Goal: Task Accomplishment & Management: Use online tool/utility

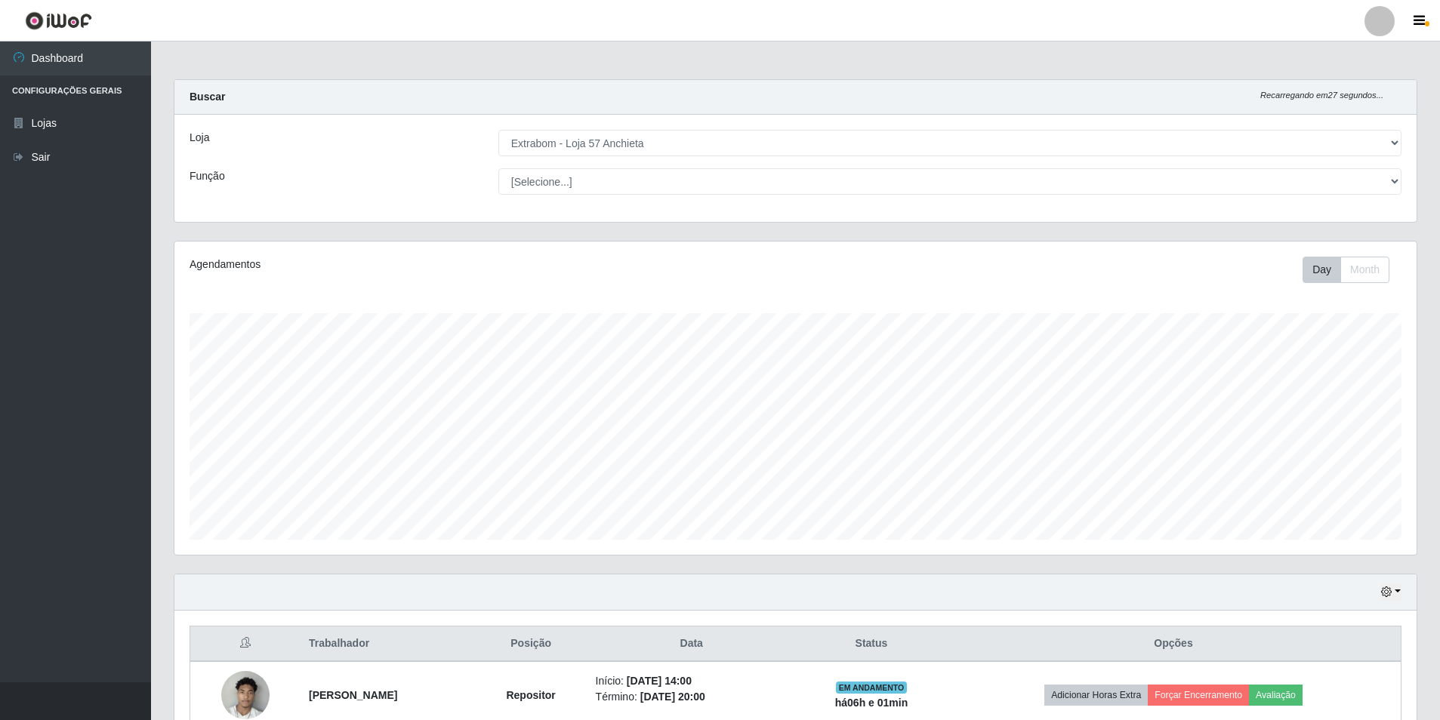
select select "470"
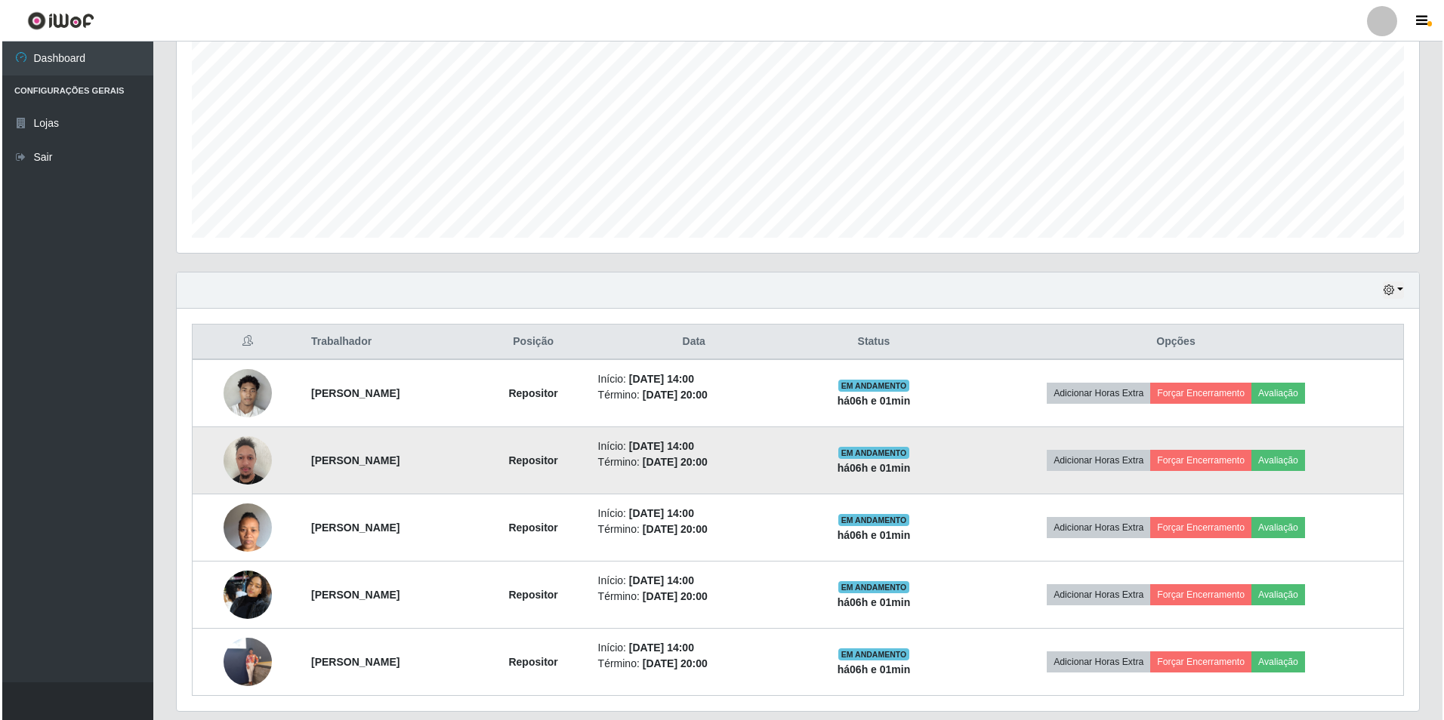
scroll to position [350, 0]
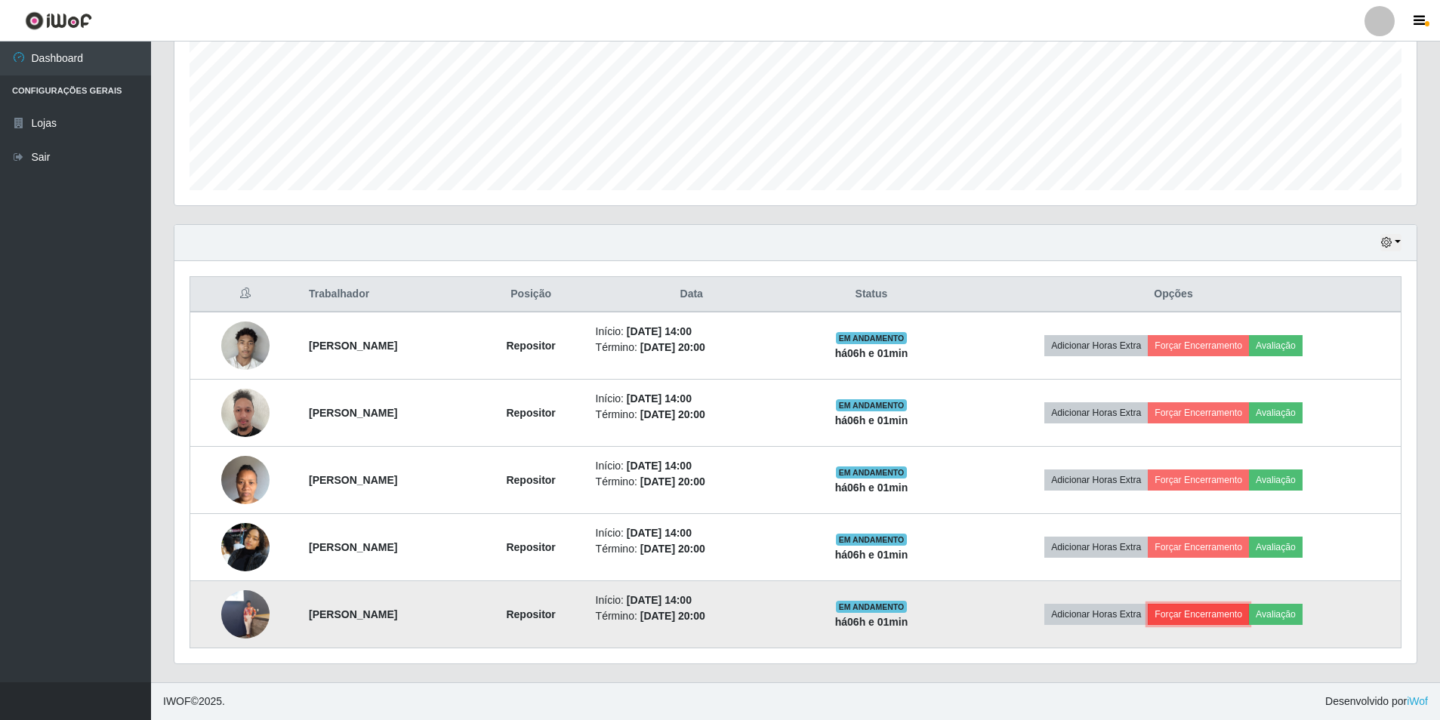
click at [1239, 623] on button "Forçar Encerramento" at bounding box center [1198, 614] width 101 height 21
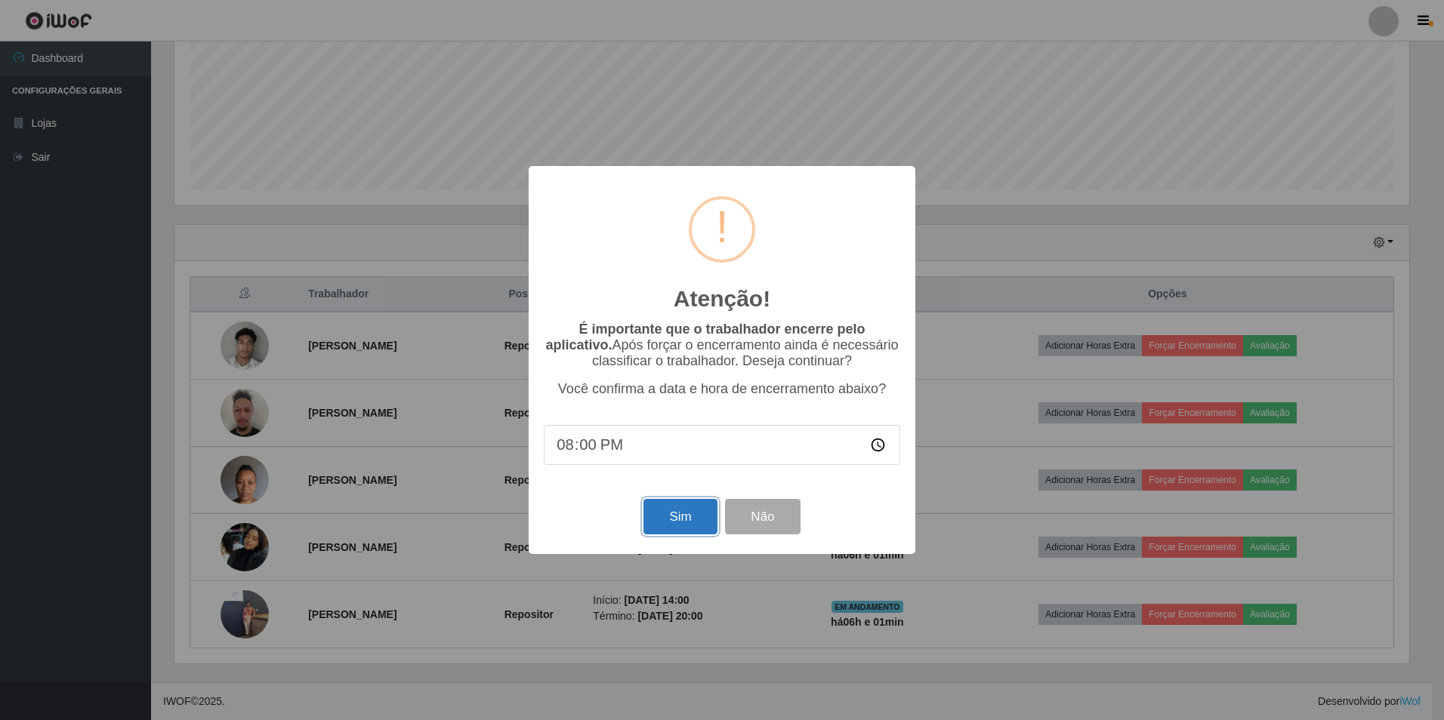
click at [680, 525] on button "Sim" at bounding box center [679, 516] width 73 height 35
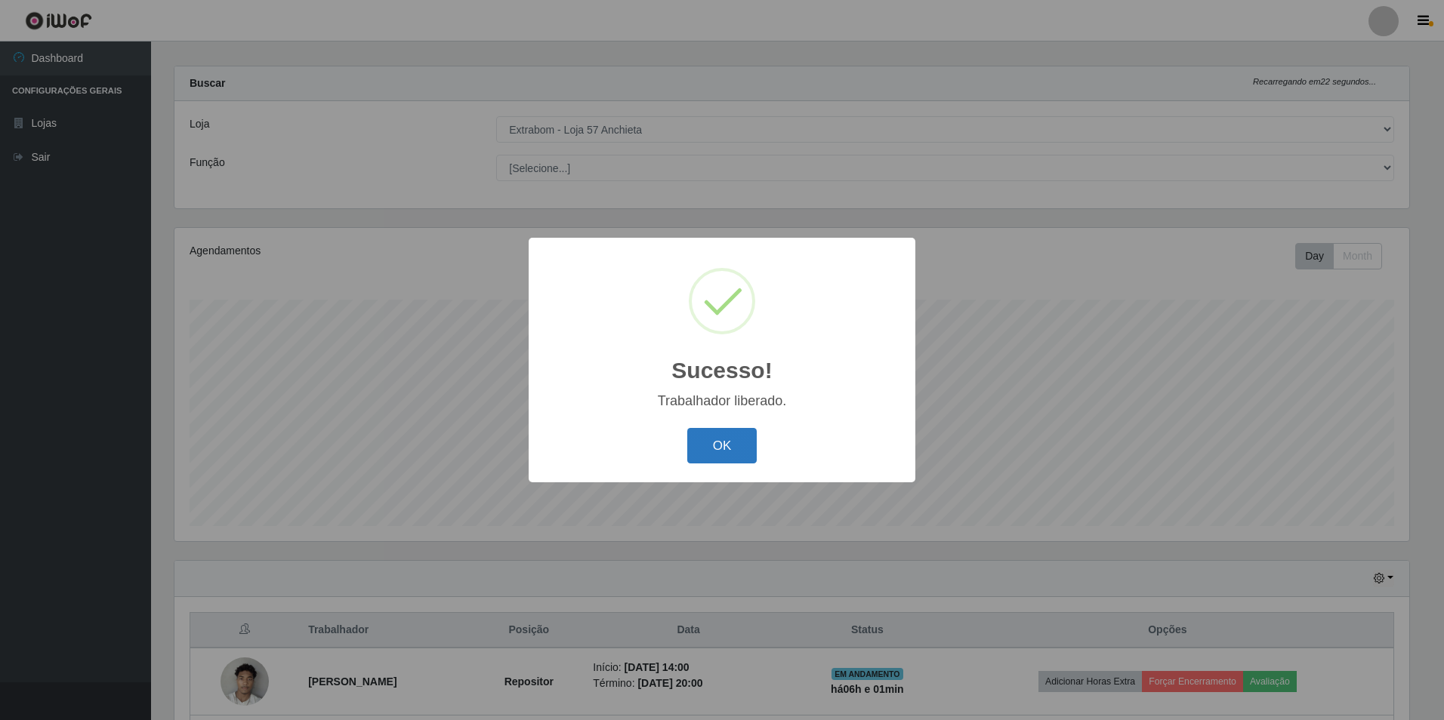
click at [719, 436] on button "OK" at bounding box center [722, 445] width 70 height 35
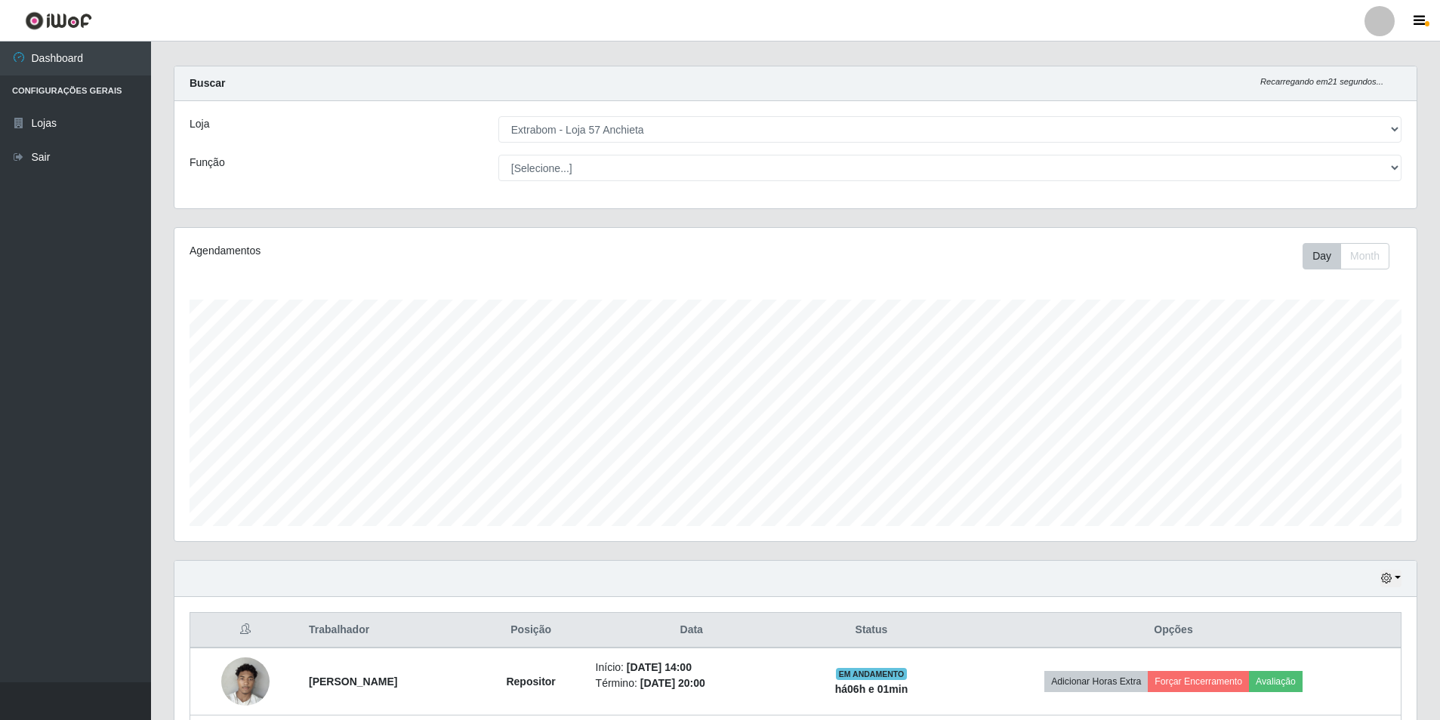
scroll to position [282, 0]
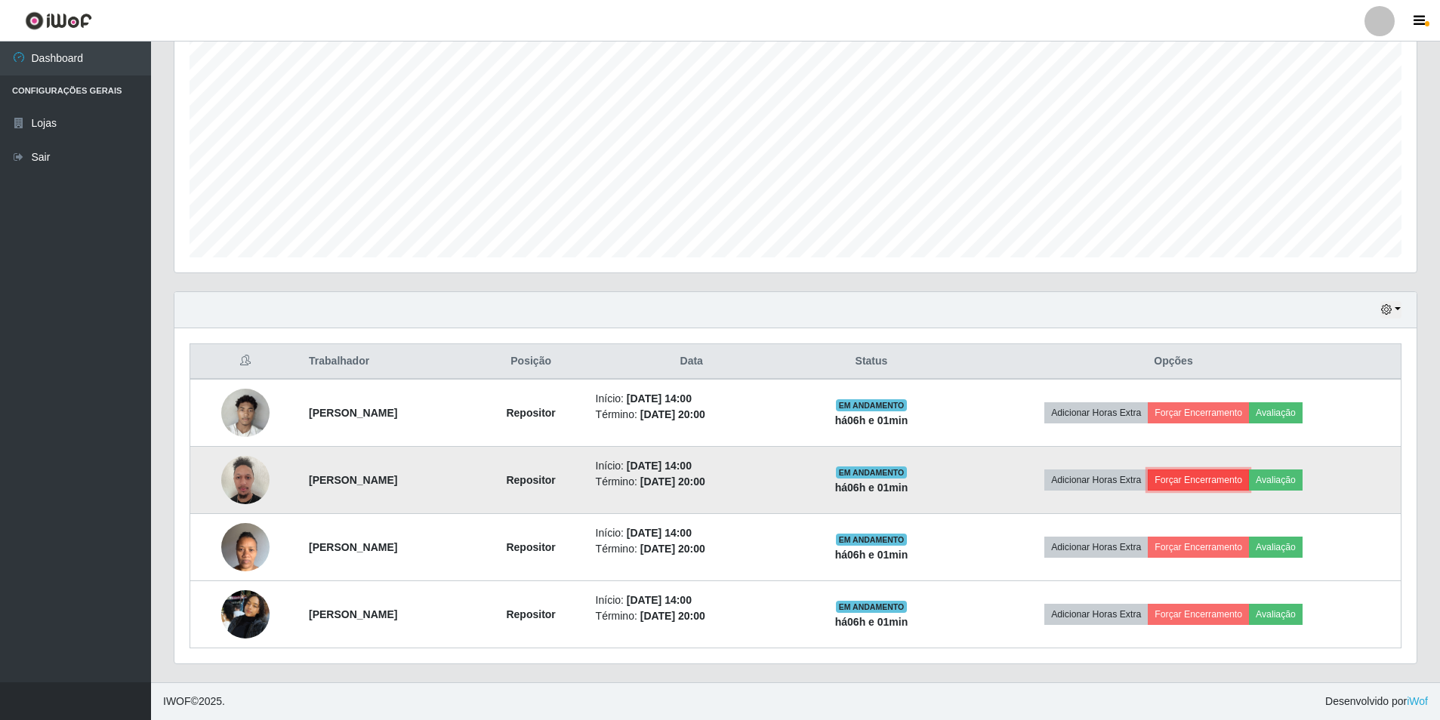
click at [1232, 477] on button "Forçar Encerramento" at bounding box center [1198, 480] width 101 height 21
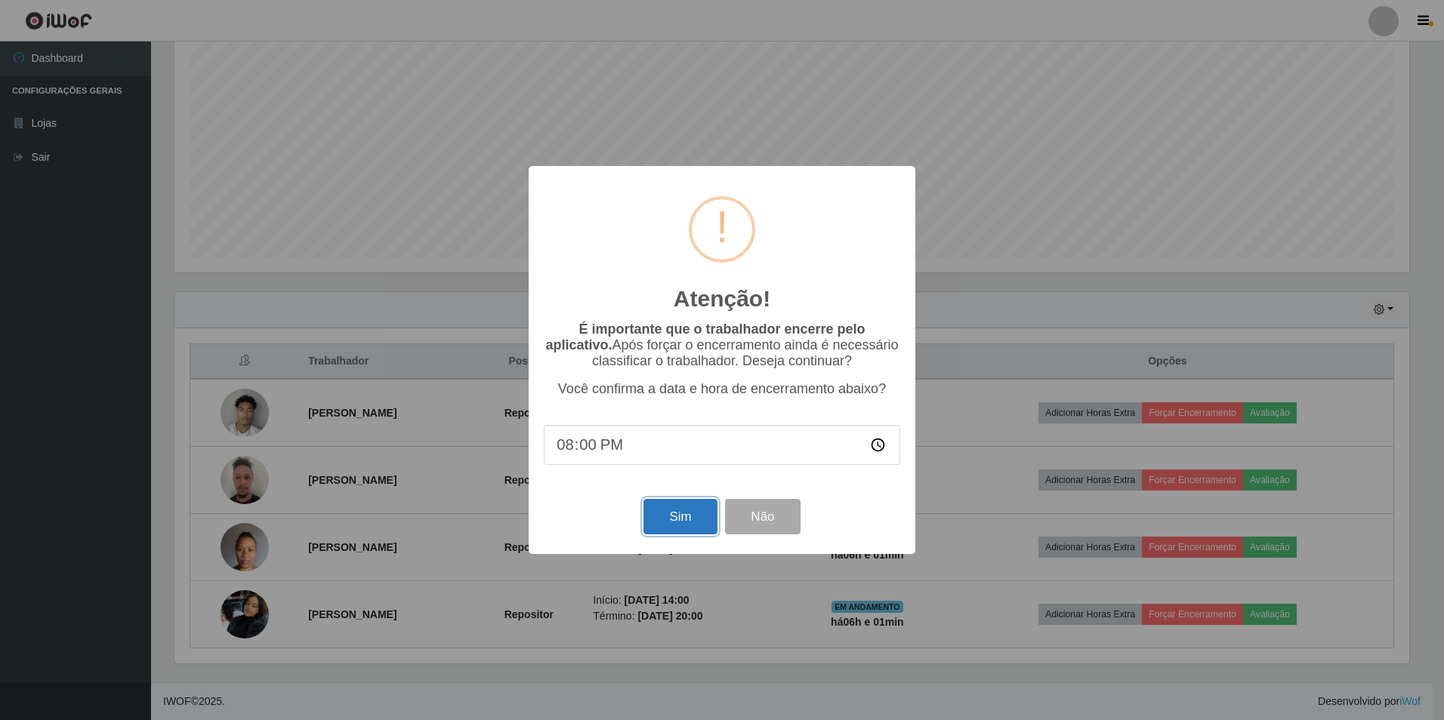
click at [680, 531] on button "Sim" at bounding box center [679, 516] width 73 height 35
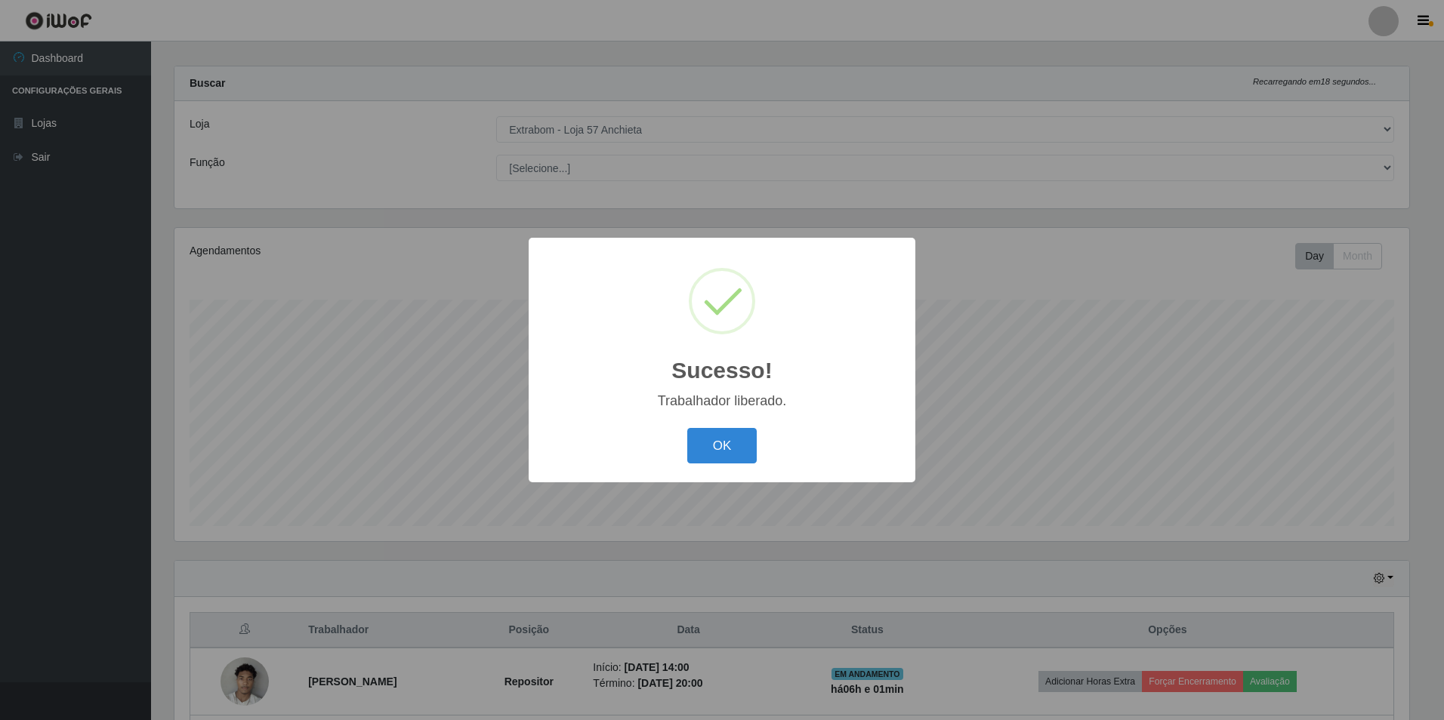
click at [708, 424] on div "Sucesso! × Trabalhador liberado. OK Cancel" at bounding box center [722, 360] width 387 height 245
click at [714, 451] on button "OK" at bounding box center [722, 445] width 70 height 35
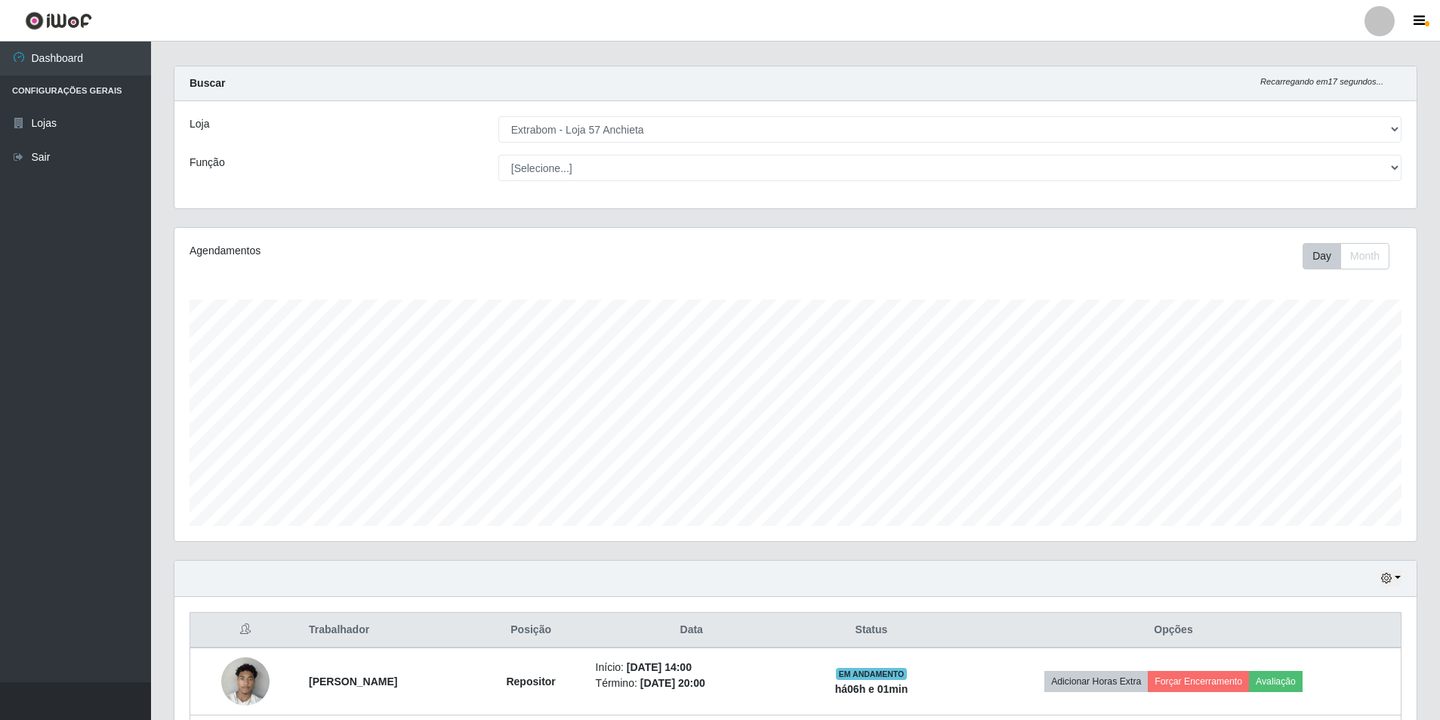
scroll to position [215, 0]
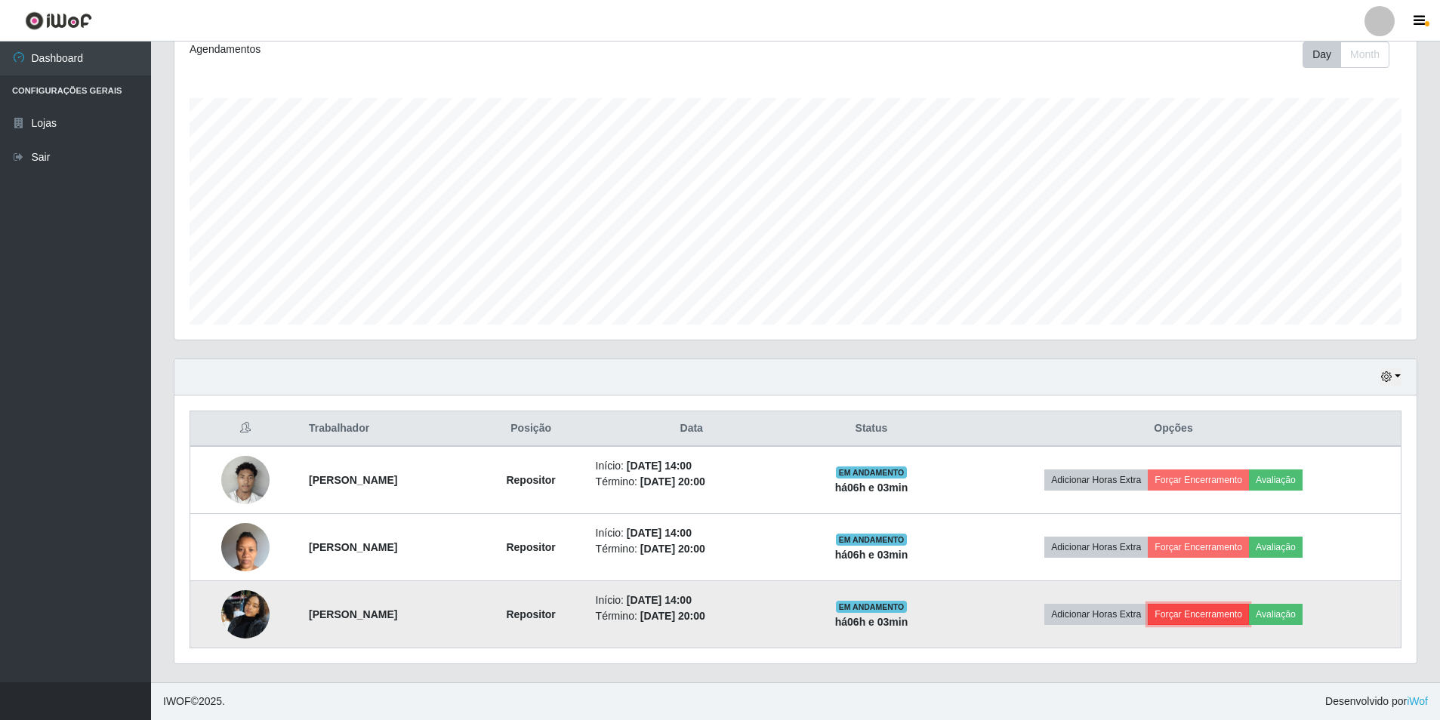
click at [1220, 616] on button "Forçar Encerramento" at bounding box center [1198, 614] width 101 height 21
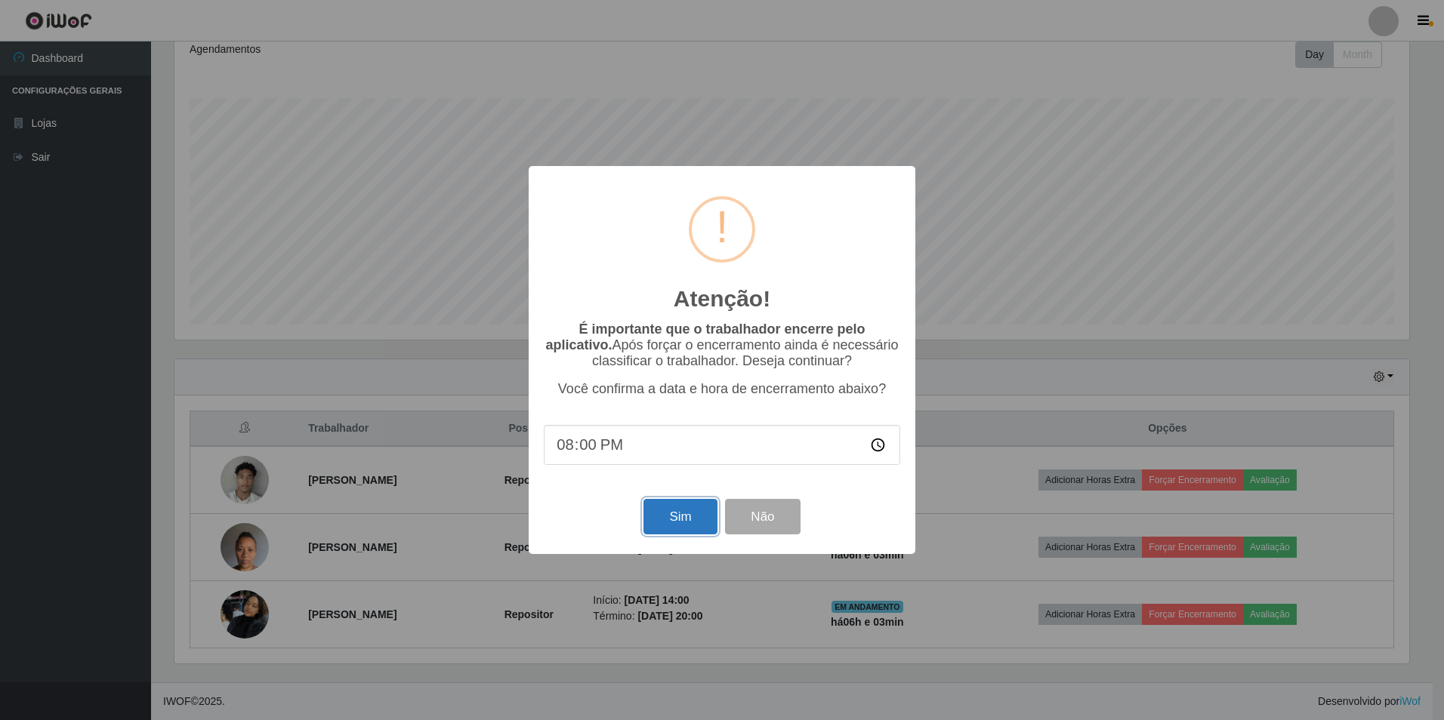
click at [665, 516] on button "Sim" at bounding box center [679, 516] width 73 height 35
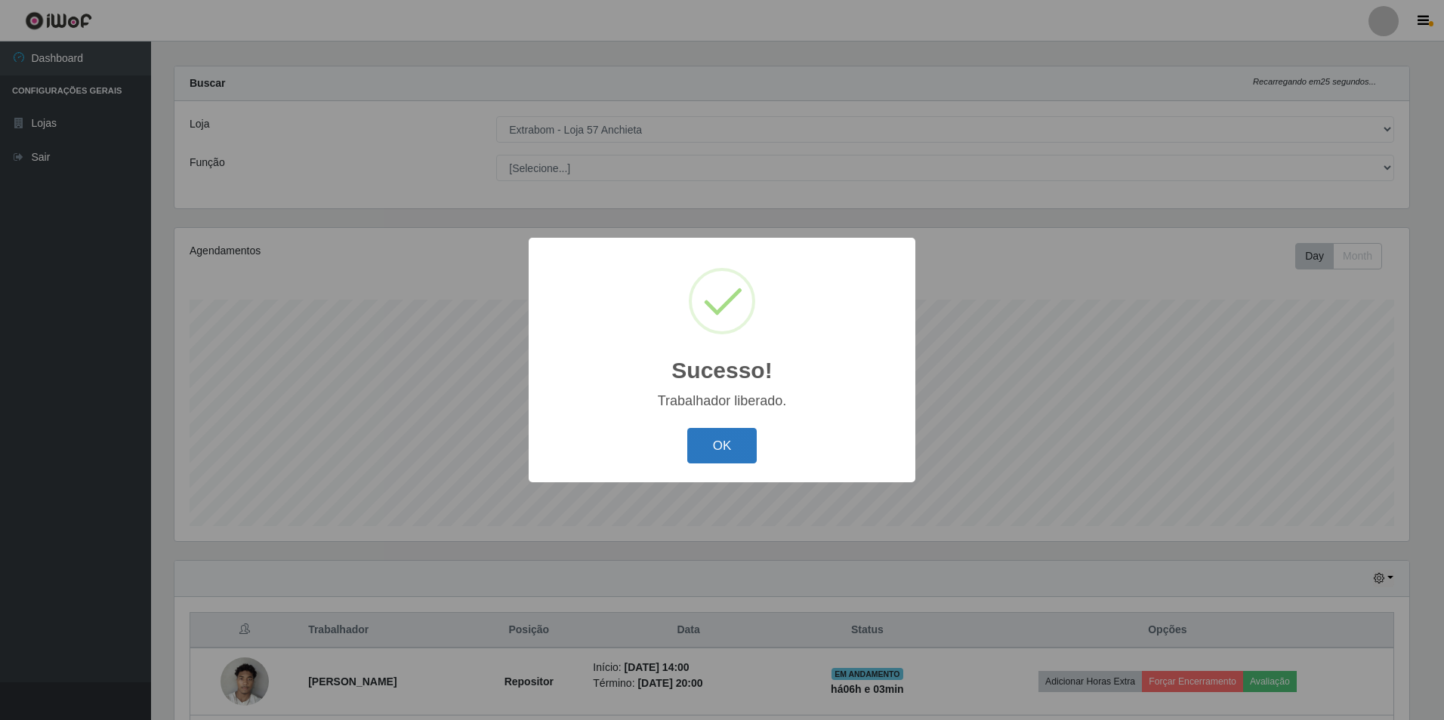
click at [718, 445] on button "OK" at bounding box center [722, 445] width 70 height 35
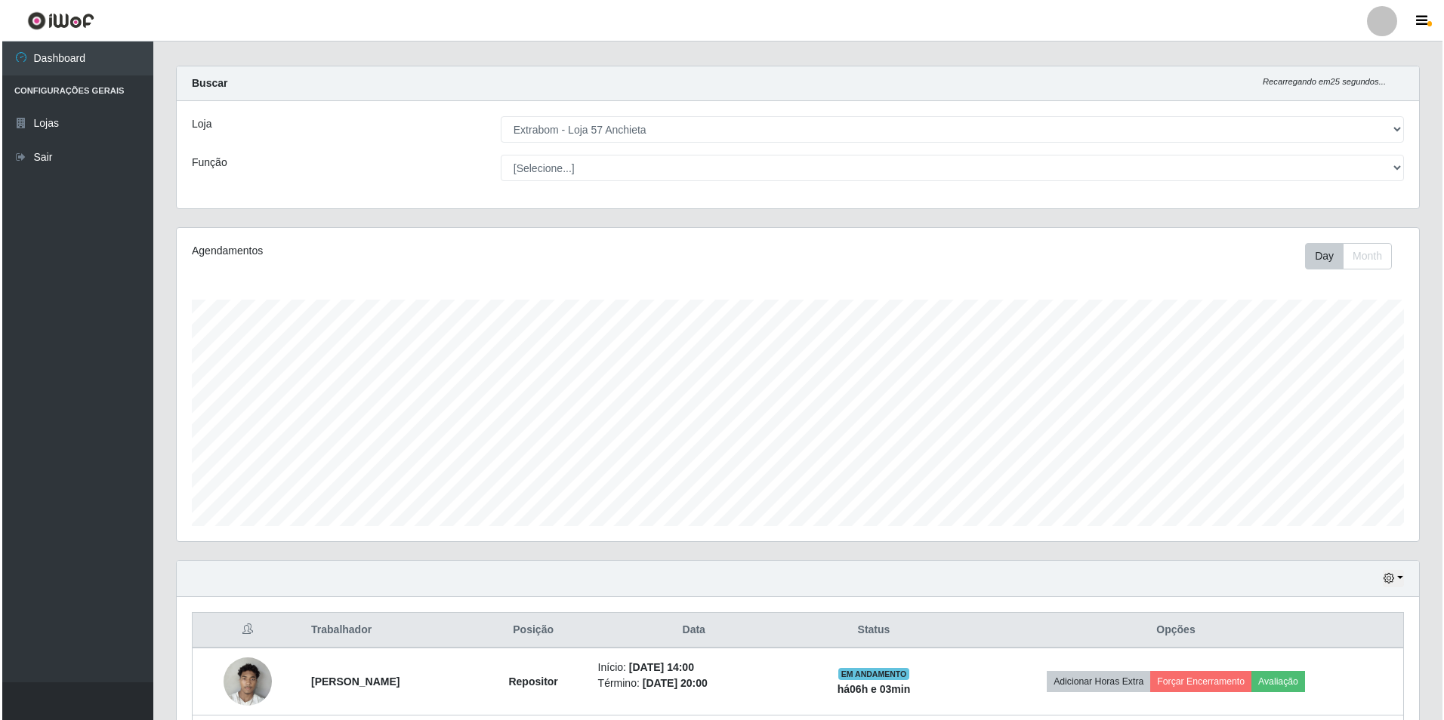
scroll to position [148, 0]
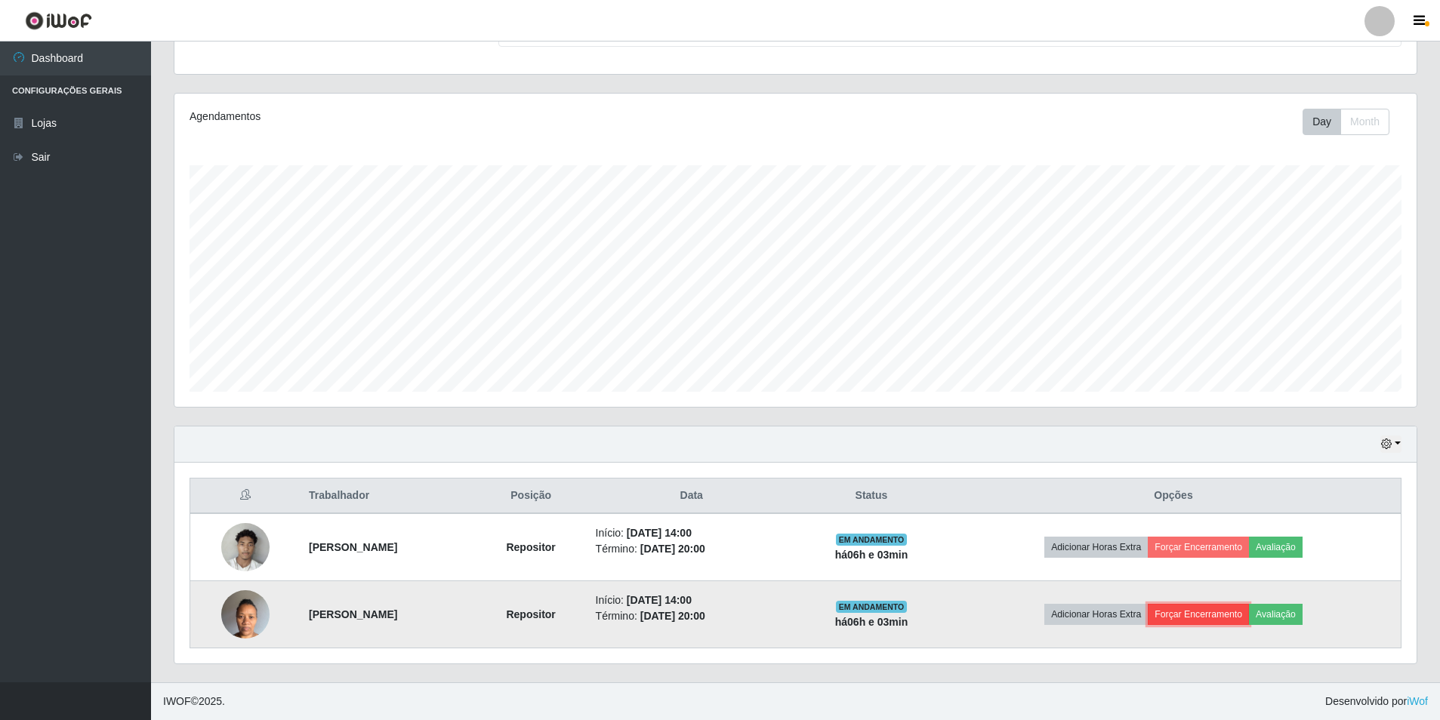
click at [1237, 609] on button "Forçar Encerramento" at bounding box center [1198, 614] width 101 height 21
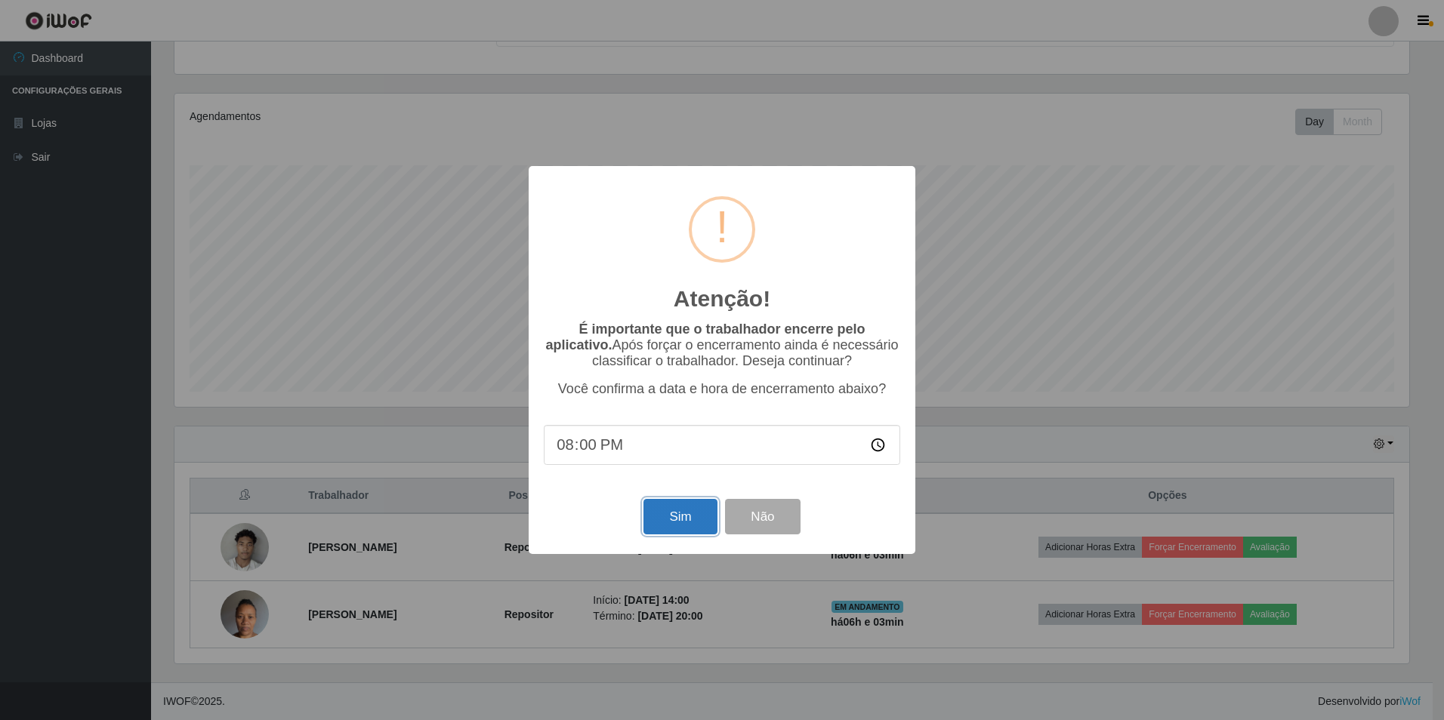
click at [661, 514] on button "Sim" at bounding box center [679, 516] width 73 height 35
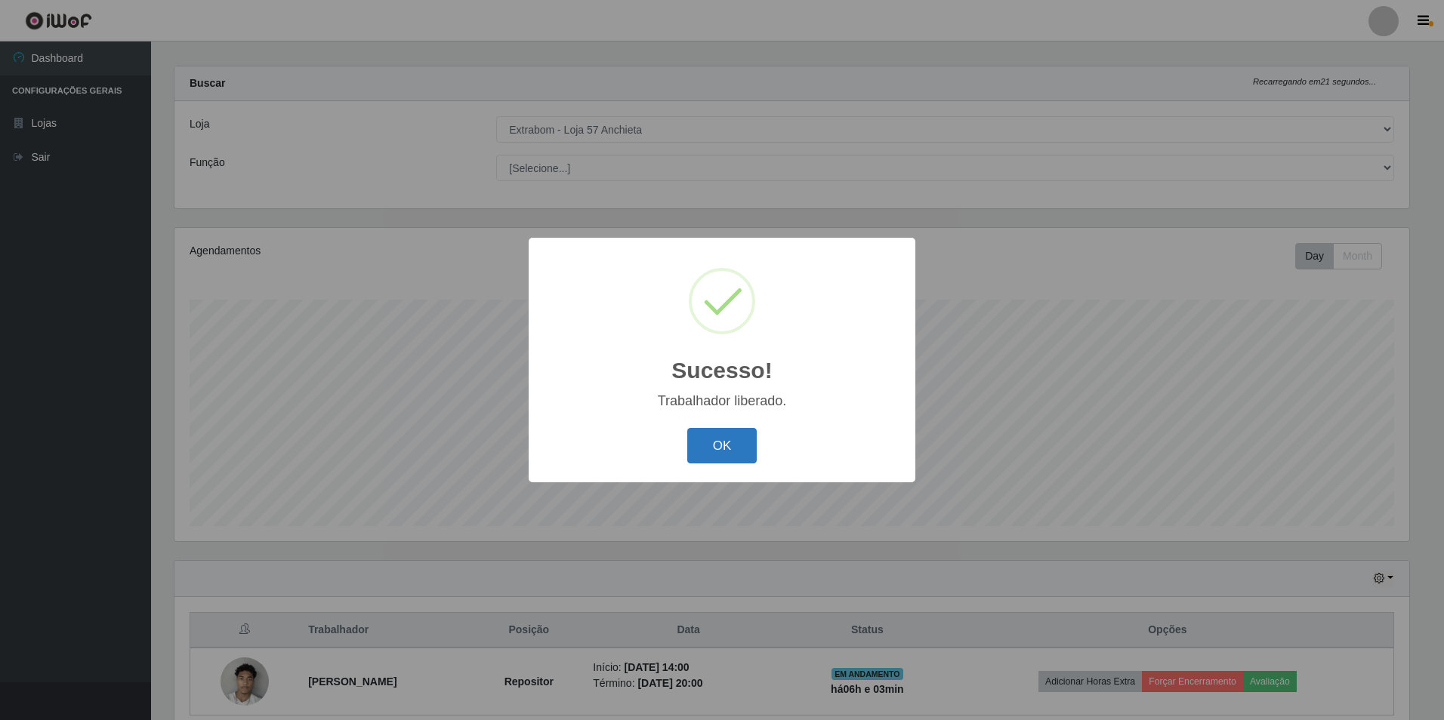
click at [715, 439] on button "OK" at bounding box center [722, 445] width 70 height 35
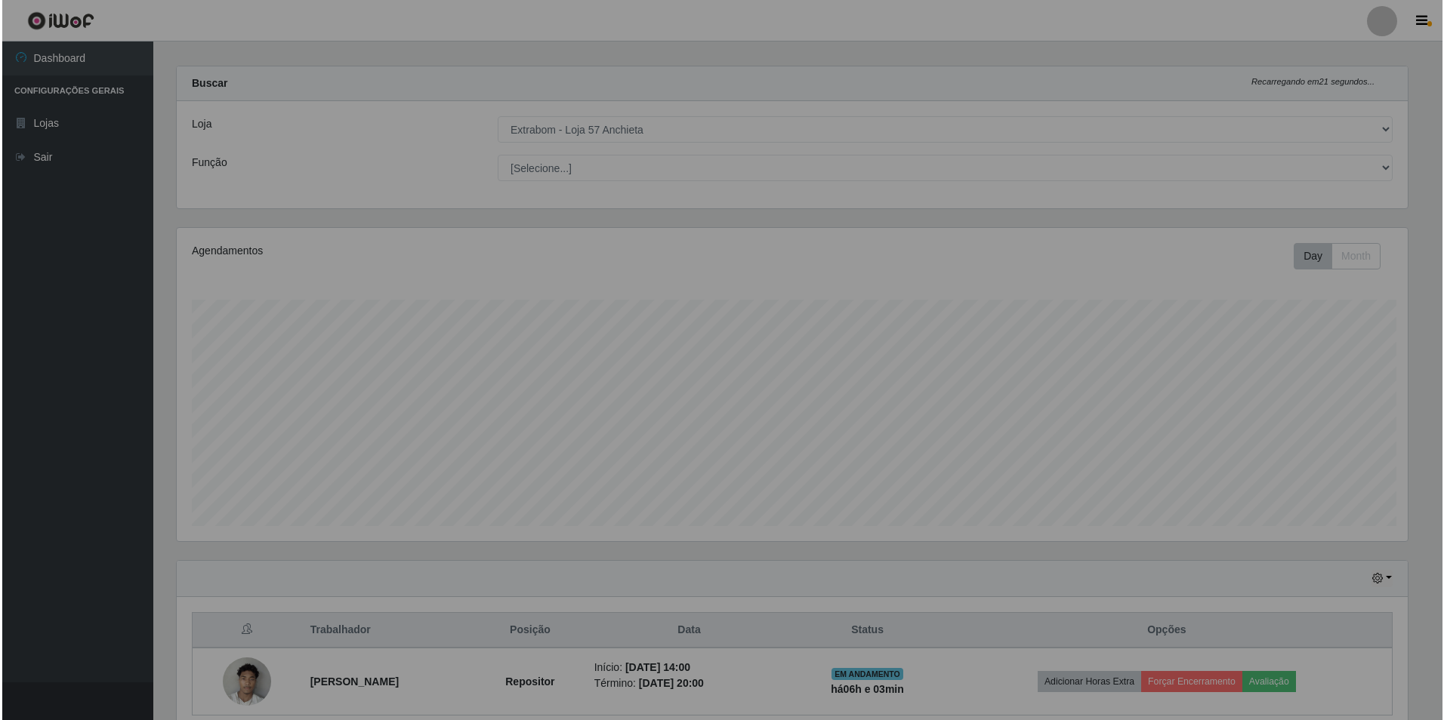
scroll to position [313, 1242]
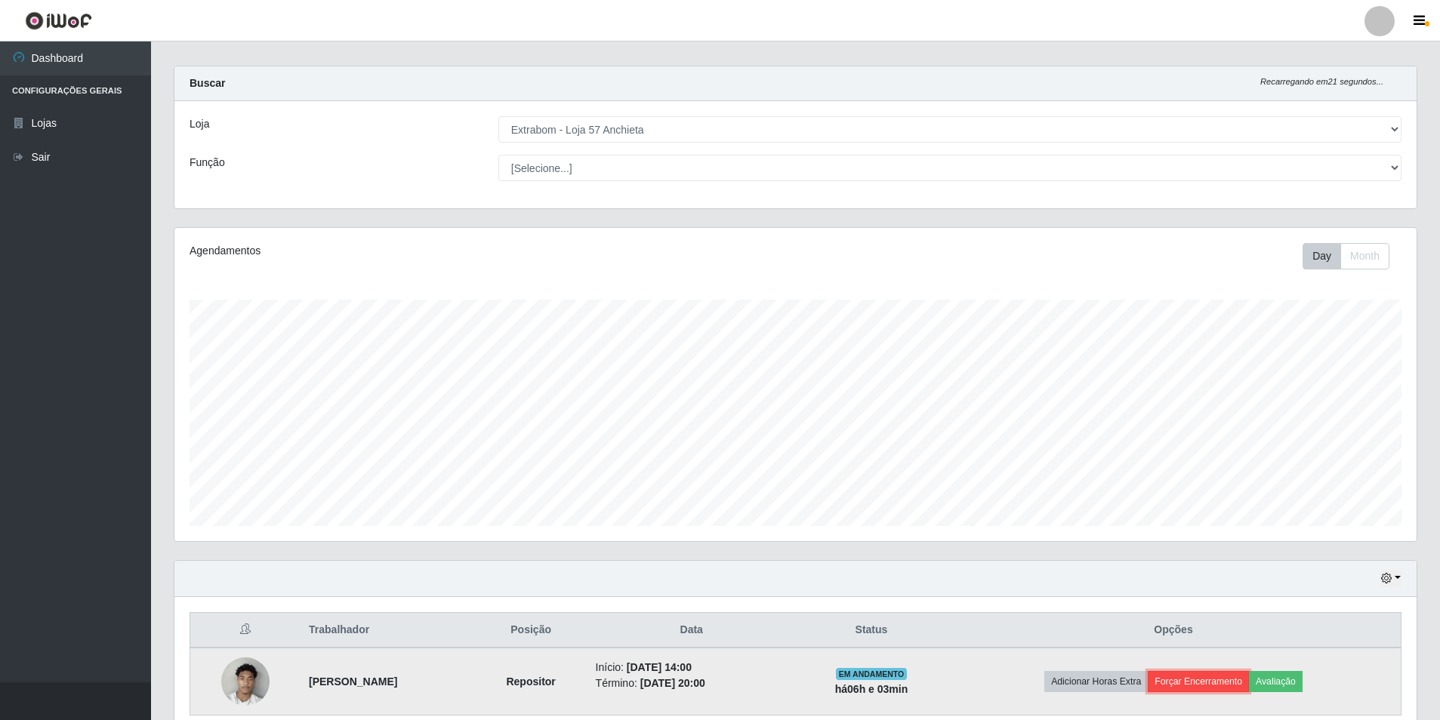
click at [1241, 683] on button "Forçar Encerramento" at bounding box center [1198, 681] width 101 height 21
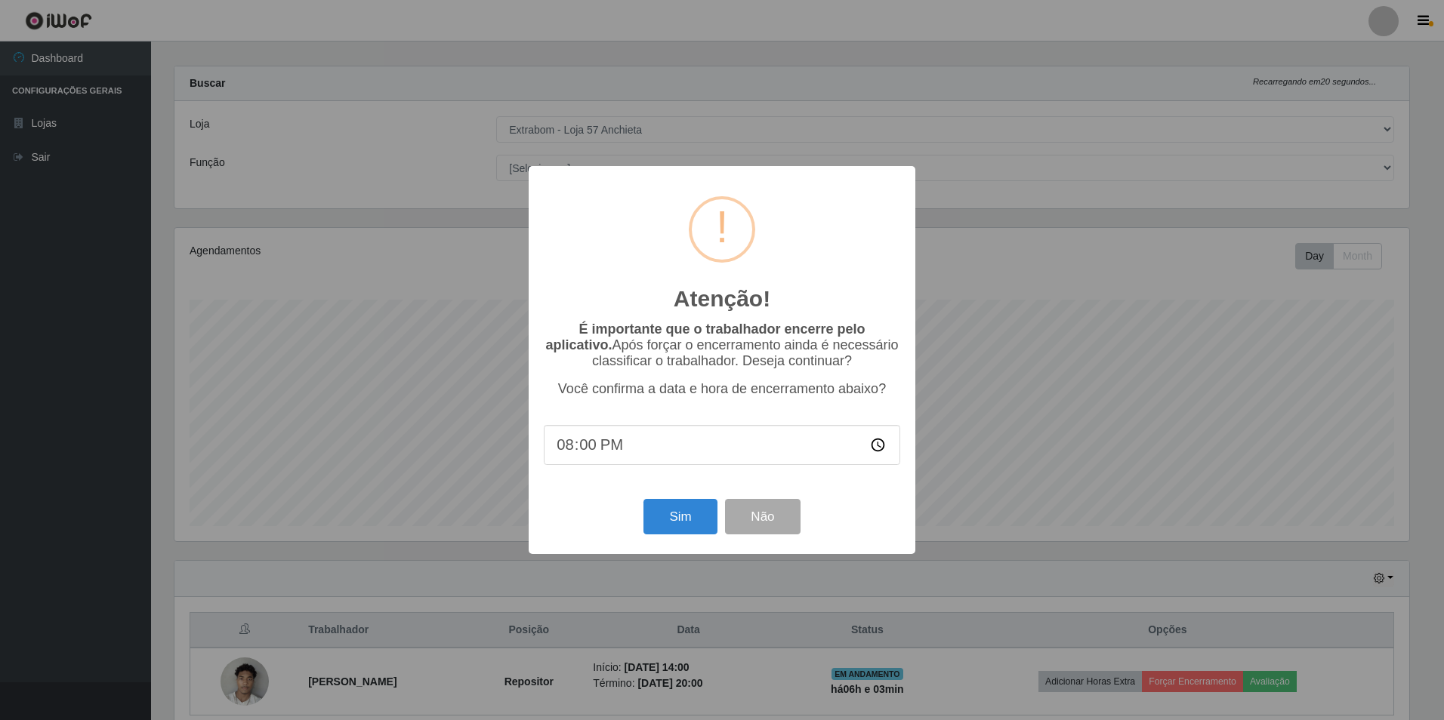
click at [716, 538] on div "Sim Não" at bounding box center [722, 516] width 356 height 43
click at [685, 525] on button "Sim" at bounding box center [679, 516] width 73 height 35
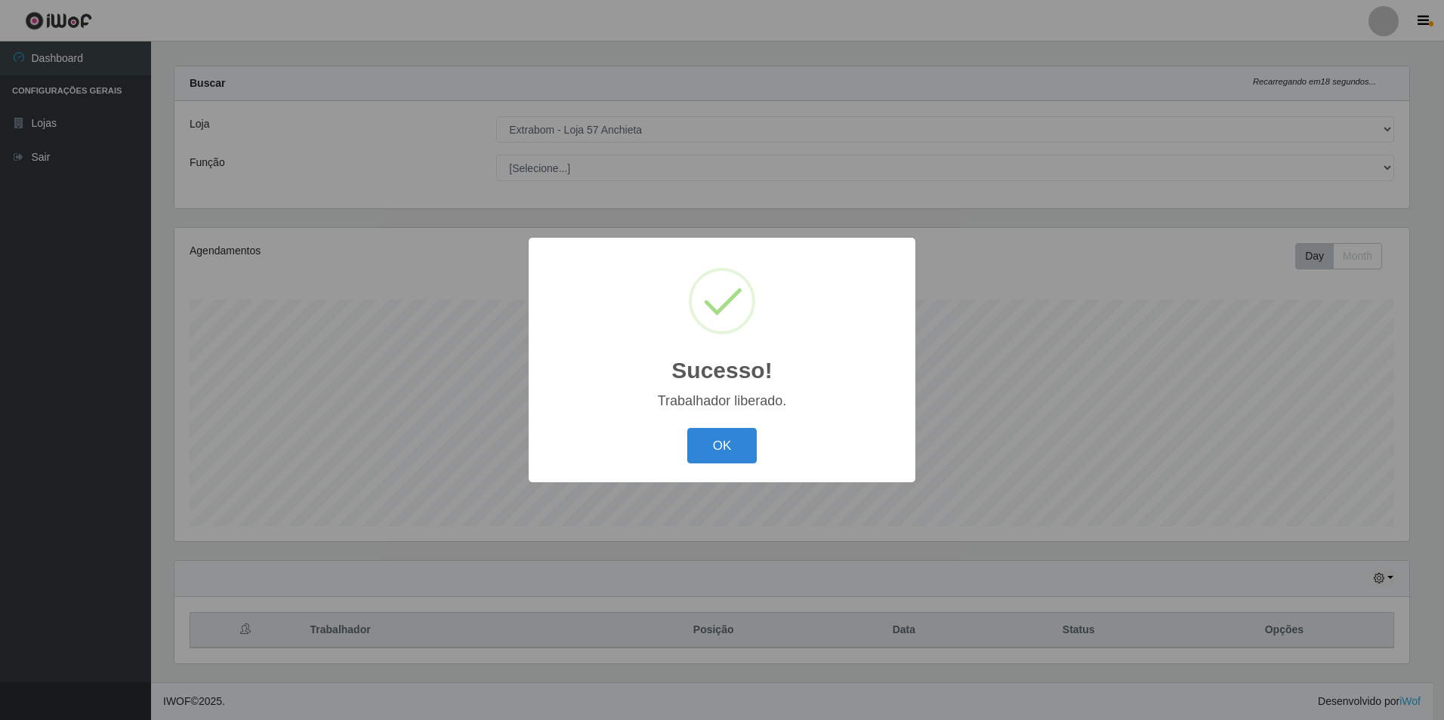
click at [727, 470] on div "Sucesso! × Trabalhador liberado. OK Cancel" at bounding box center [722, 360] width 387 height 245
click at [722, 456] on button "OK" at bounding box center [722, 445] width 70 height 35
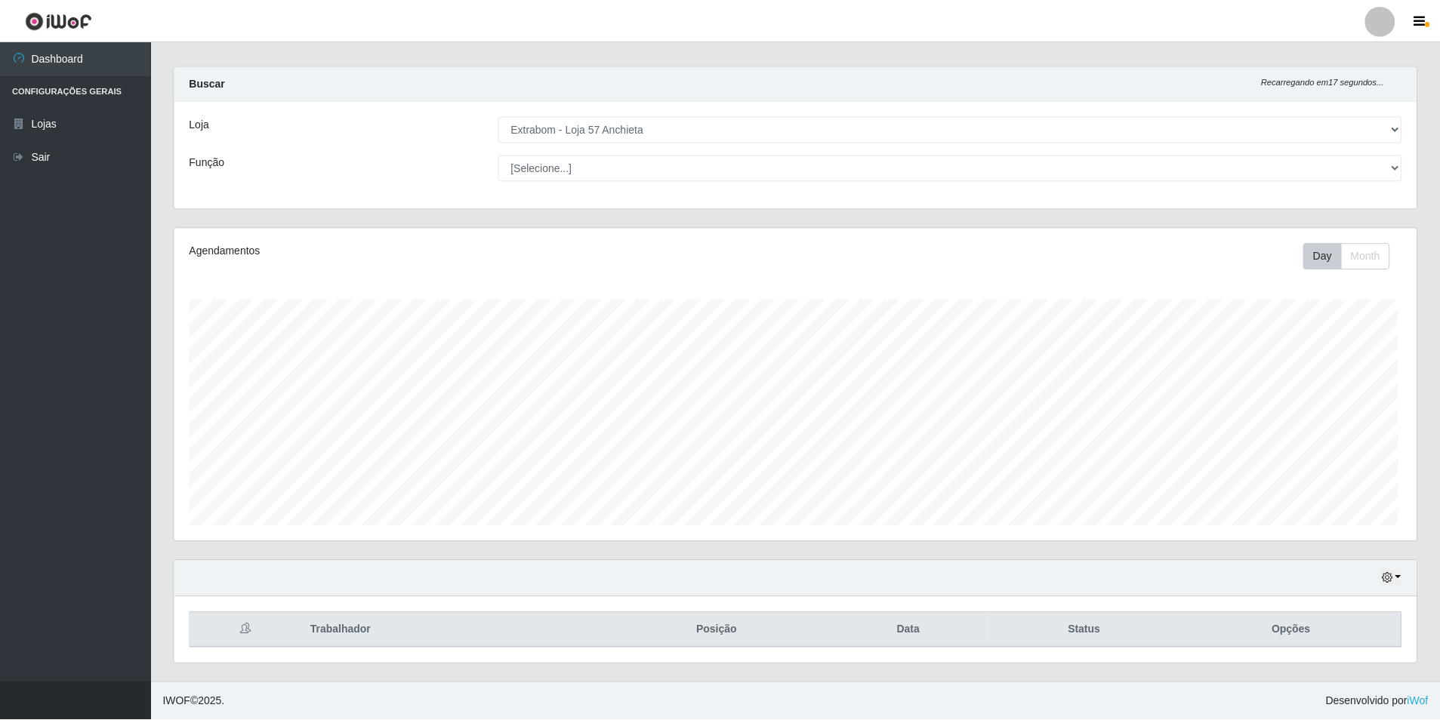
scroll to position [313, 1242]
